Goal: Task Accomplishment & Management: Complete application form

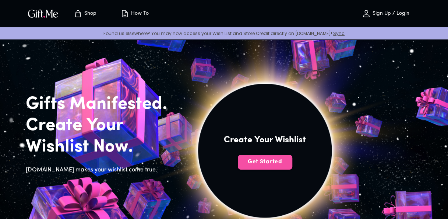
click at [274, 161] on span "Get Started" at bounding box center [265, 162] width 54 height 8
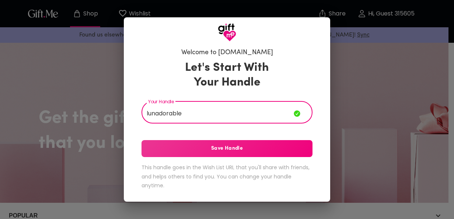
type input "lunadorable"
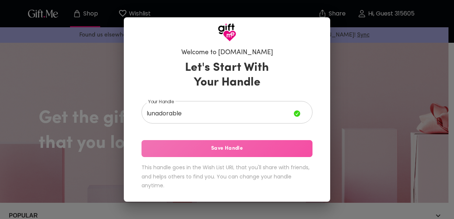
click at [211, 148] on span "Save Handle" at bounding box center [226, 148] width 171 height 8
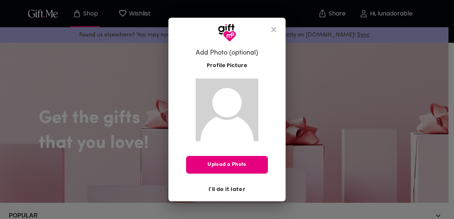
click at [227, 189] on span "I'll do it later" at bounding box center [226, 189] width 37 height 8
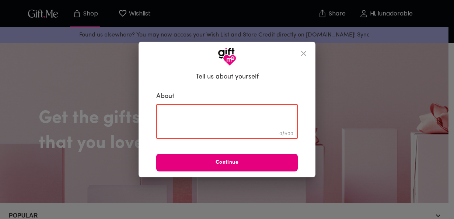
click at [200, 111] on textarea at bounding box center [226, 121] width 131 height 21
type textarea "c"
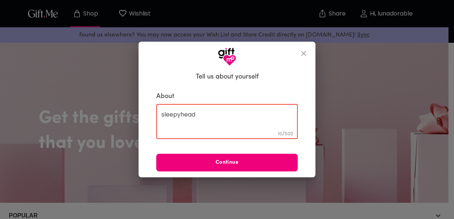
type textarea "sleepyhead"
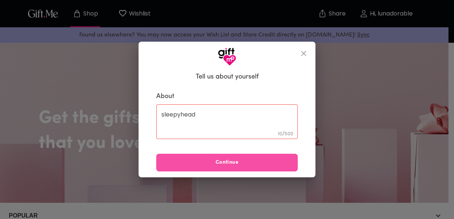
click at [204, 163] on span "Continue" at bounding box center [226, 162] width 141 height 8
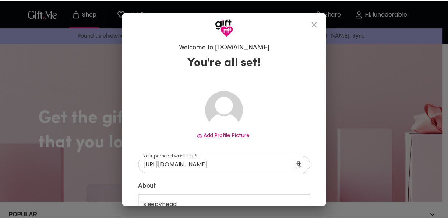
scroll to position [60, 0]
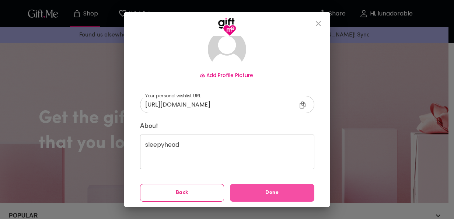
click at [258, 190] on span "Done" at bounding box center [272, 193] width 84 height 8
